Goal: Feedback & Contribution: Leave review/rating

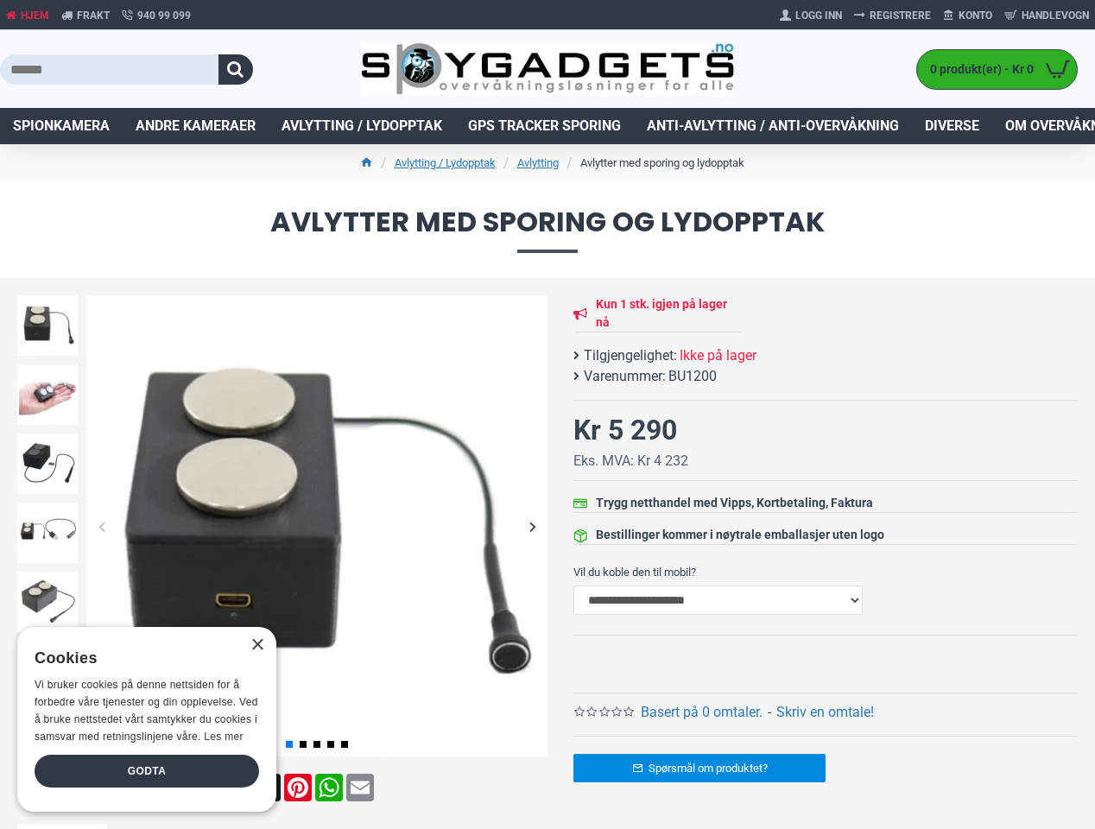
click at [236, 69] on button "button" at bounding box center [236, 69] width 35 height 30
click at [101, 526] on div "Previous slide" at bounding box center [101, 526] width 30 height 30
click at [532, 526] on div "Next slide" at bounding box center [532, 526] width 30 height 30
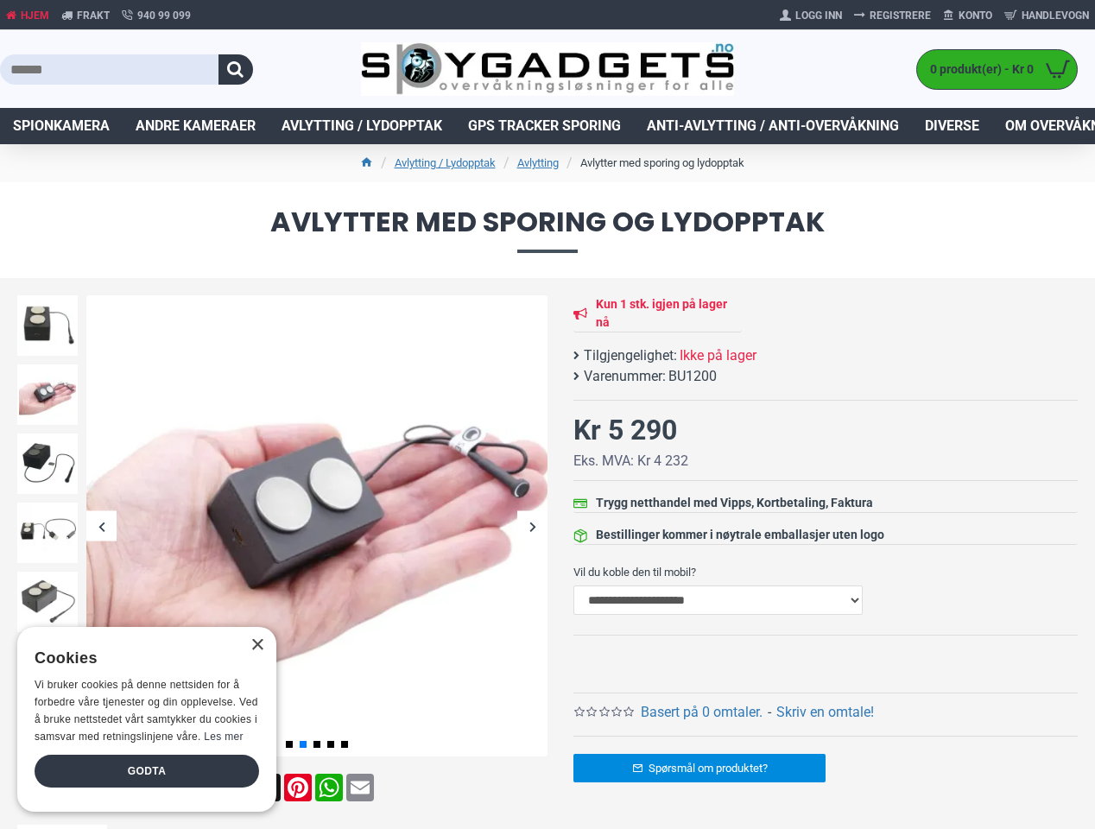
click at [48, 300] on div "Previous slide" at bounding box center [47, 299] width 69 height 17
click at [702, 713] on link "Basert på 0 omtaler." at bounding box center [702, 712] width 122 height 21
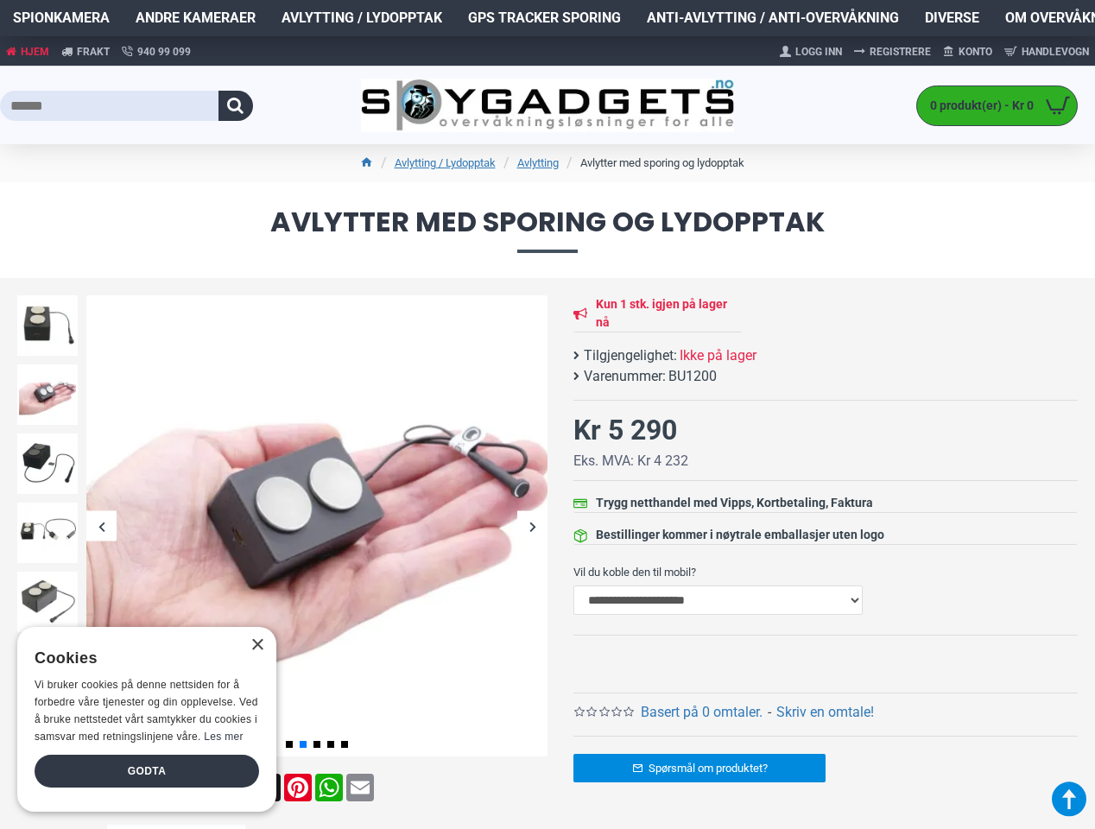
click at [257, 645] on div "×" at bounding box center [257, 645] width 13 height 13
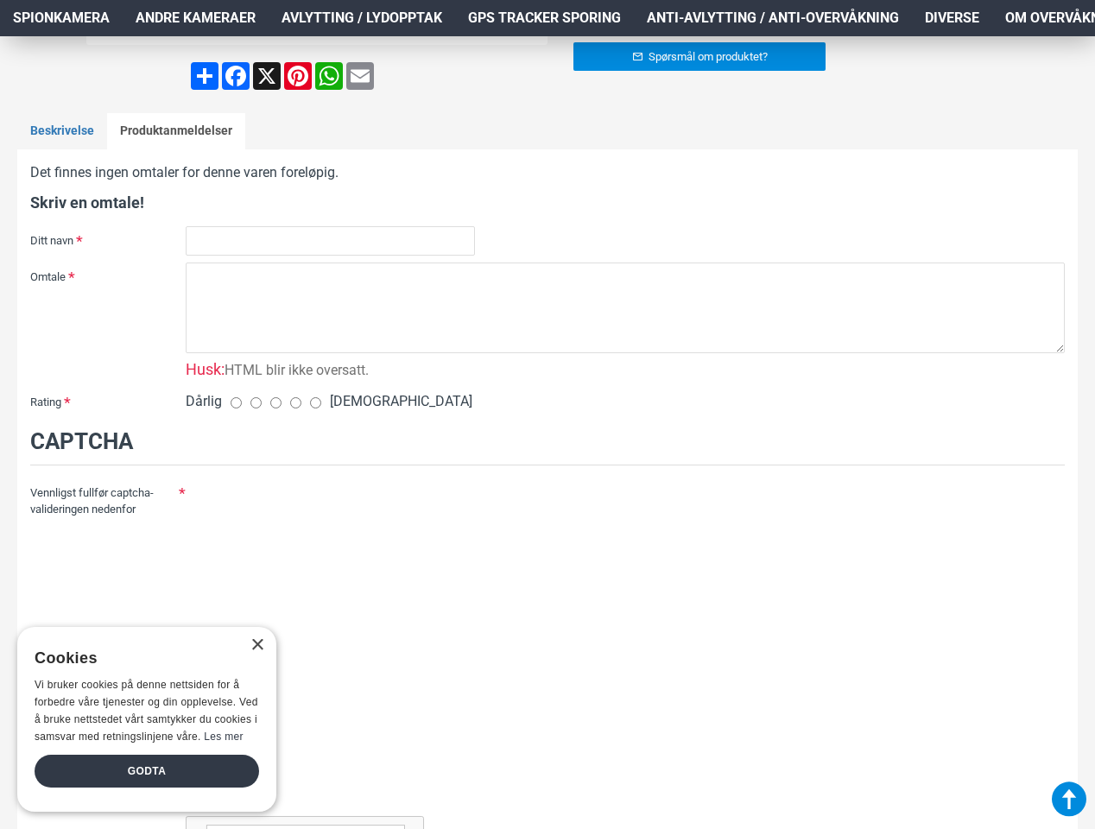
click at [147, 771] on div "Vennligst fullfør captcha-valideringen nedenfor" at bounding box center [547, 688] width 1035 height 419
